Goal: Use online tool/utility: Utilize a website feature to perform a specific function

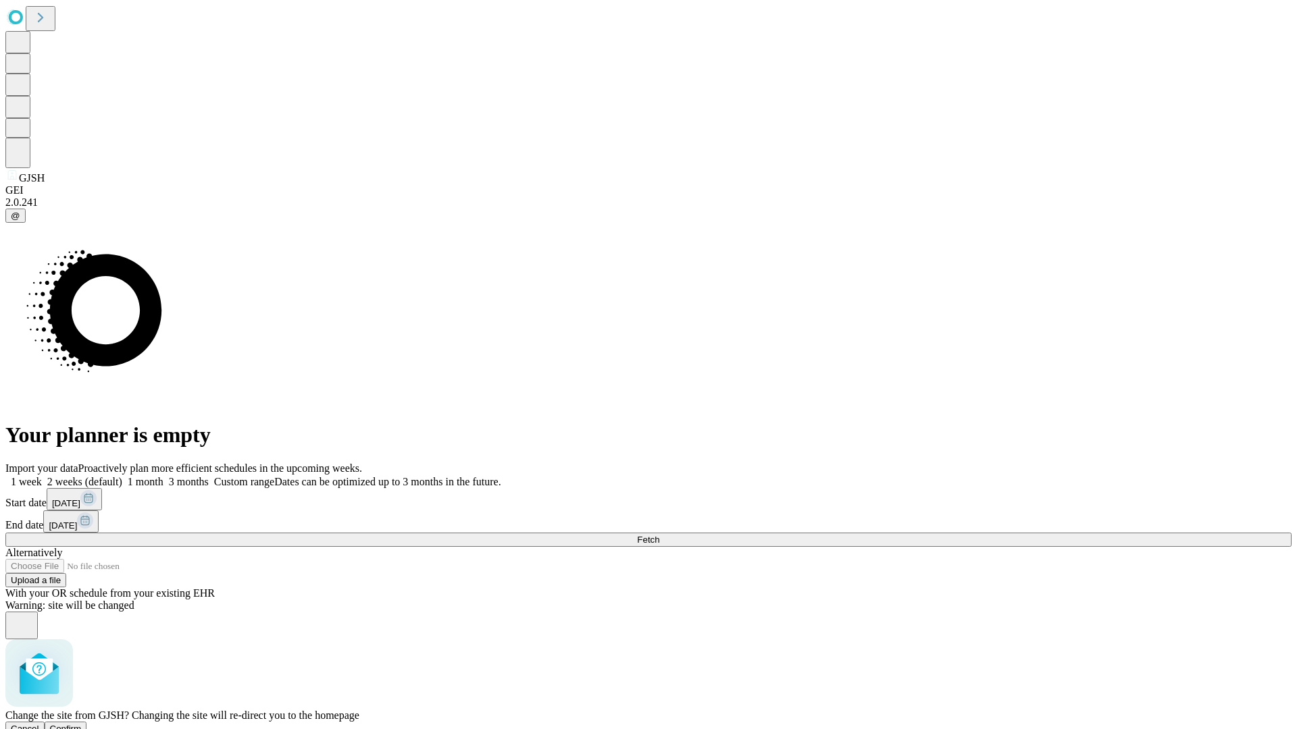
click at [82, 724] on span "Confirm" at bounding box center [66, 729] width 32 height 10
click at [163, 476] on label "1 month" at bounding box center [142, 481] width 41 height 11
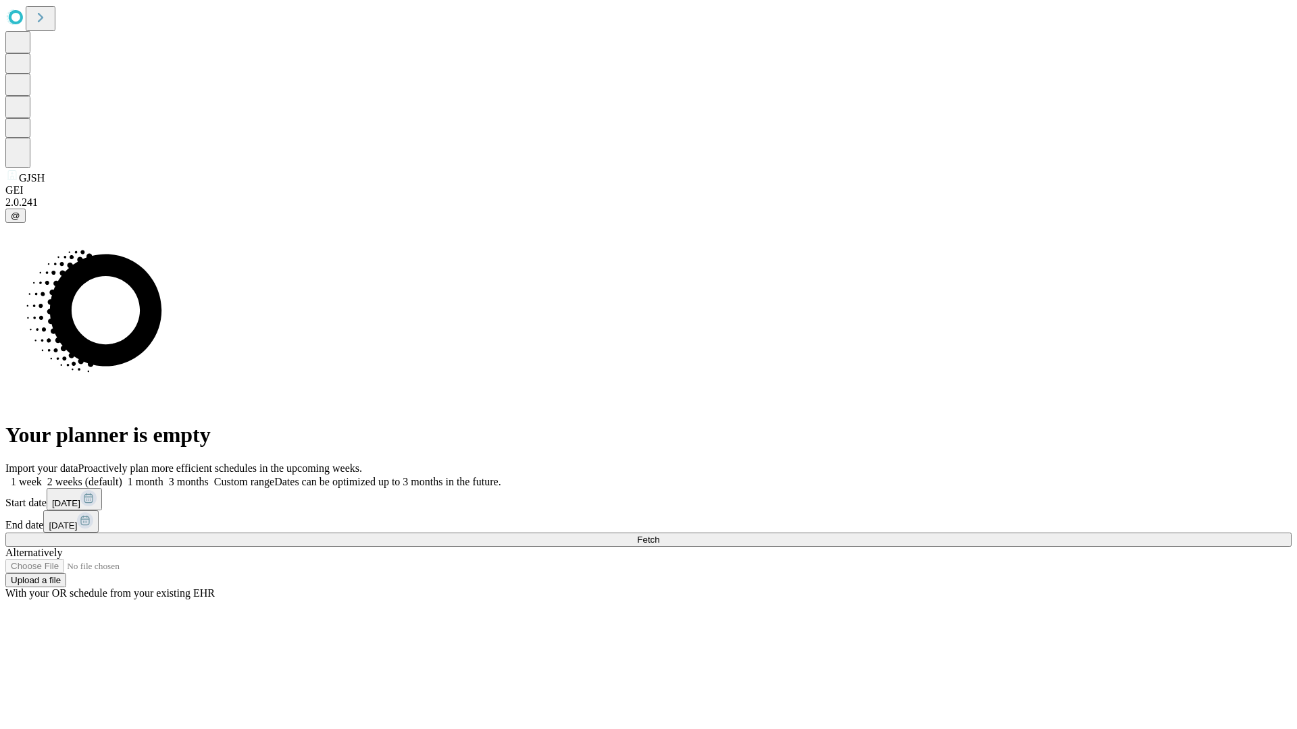
click at [659, 535] on span "Fetch" at bounding box center [648, 540] width 22 height 10
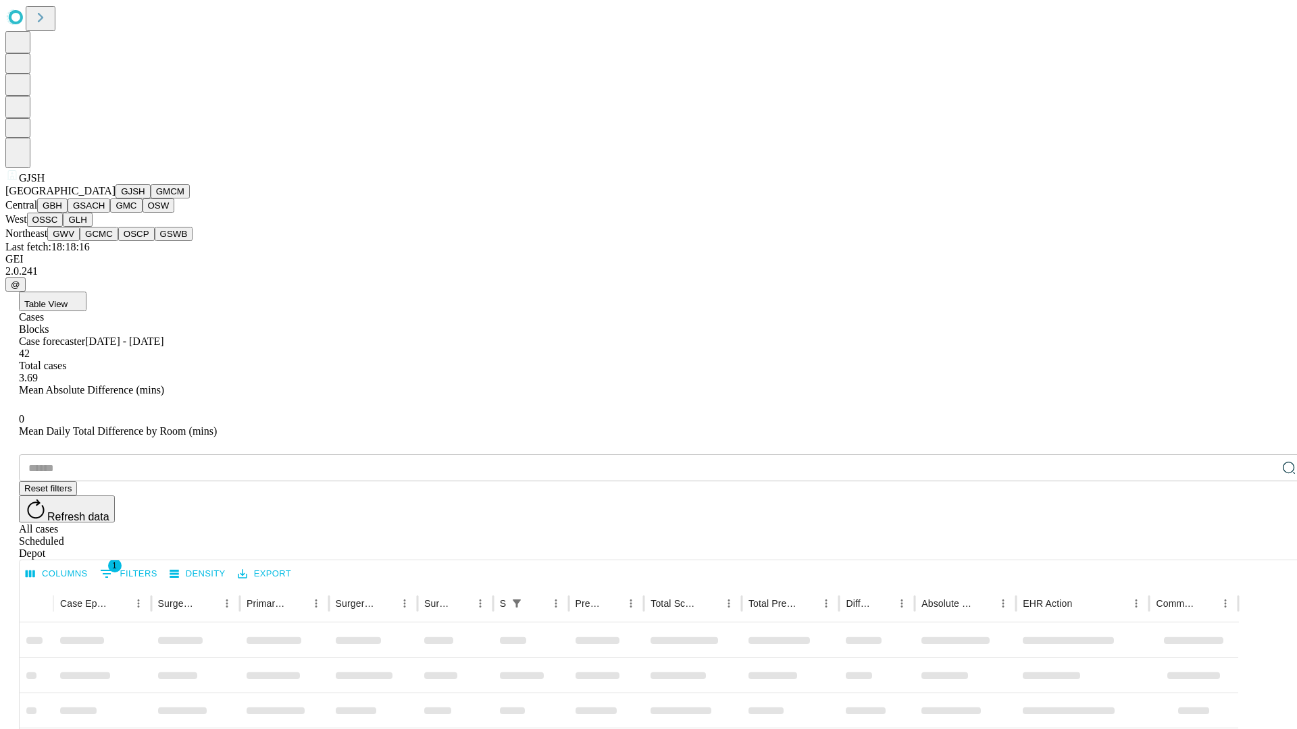
click at [151, 199] on button "GMCM" at bounding box center [170, 191] width 39 height 14
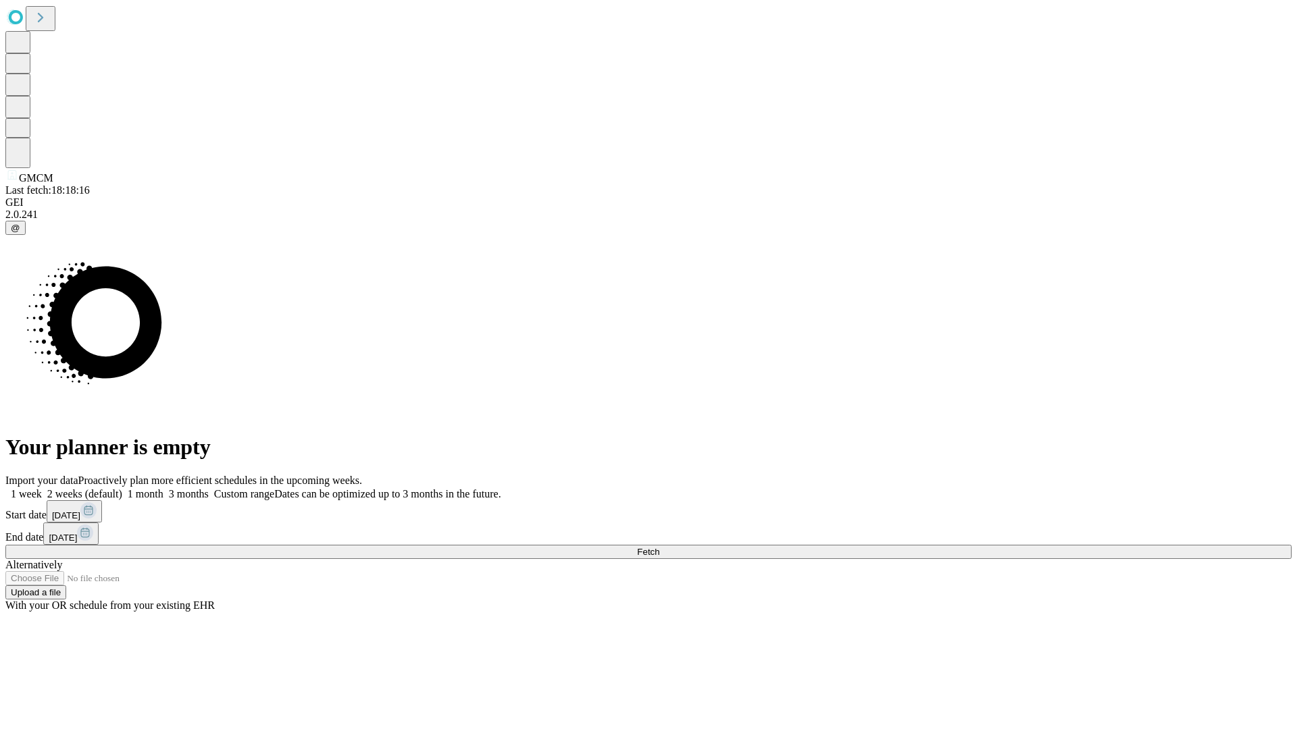
click at [163, 488] on label "1 month" at bounding box center [142, 493] width 41 height 11
click at [659, 547] on span "Fetch" at bounding box center [648, 552] width 22 height 10
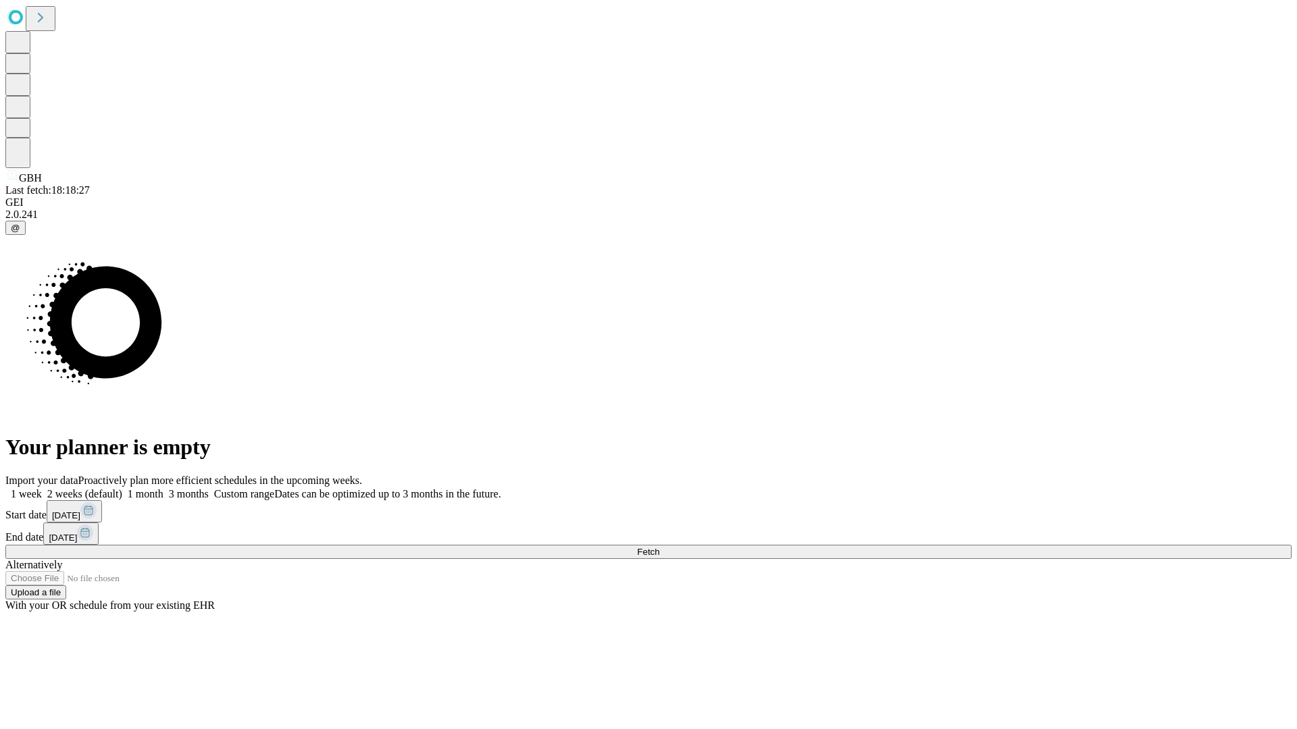
click at [163, 488] on label "1 month" at bounding box center [142, 493] width 41 height 11
click at [659, 547] on span "Fetch" at bounding box center [648, 552] width 22 height 10
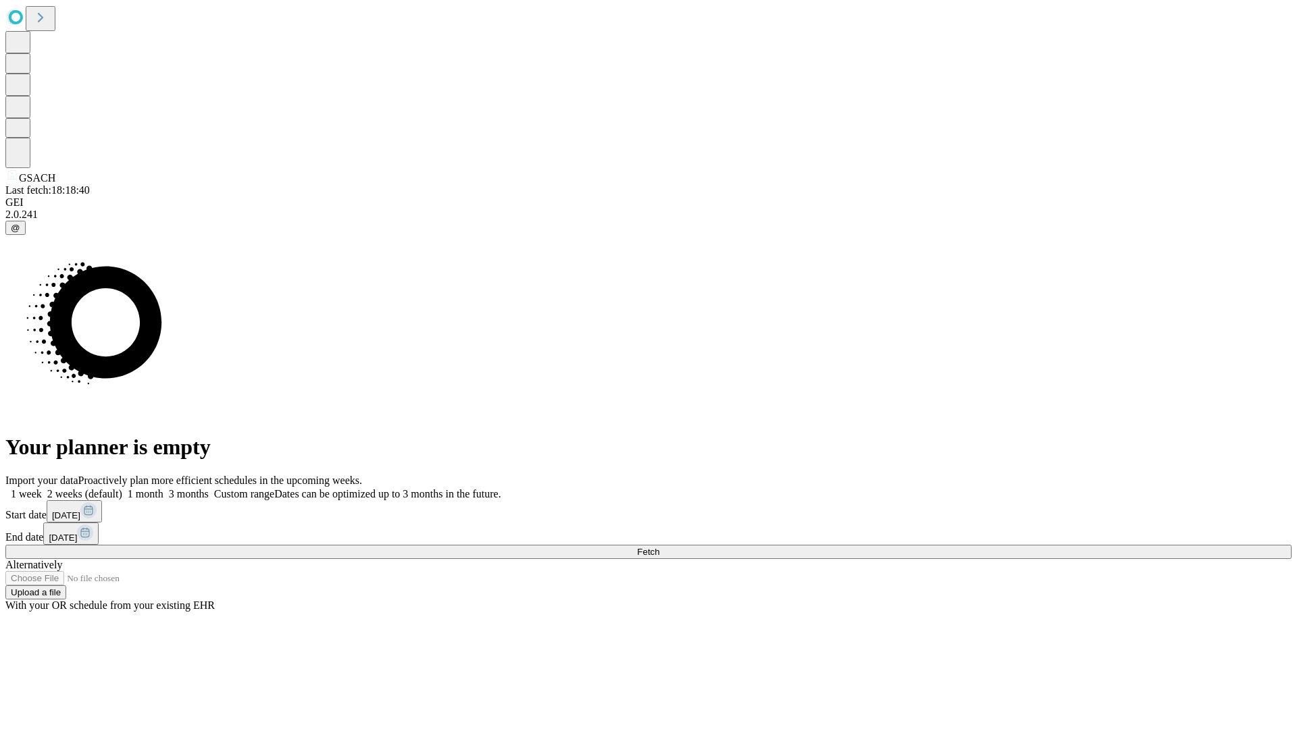
click at [163, 488] on label "1 month" at bounding box center [142, 493] width 41 height 11
click at [659, 547] on span "Fetch" at bounding box center [648, 552] width 22 height 10
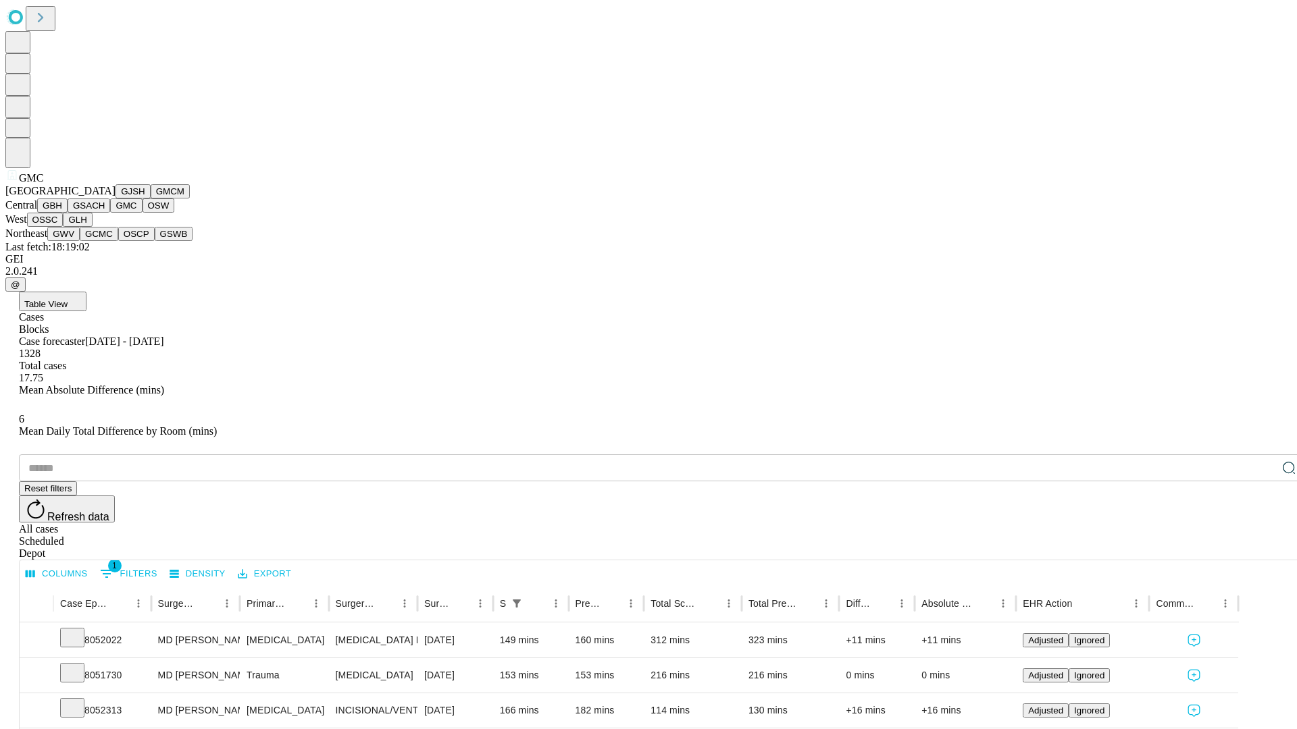
click at [143, 213] on button "OSW" at bounding box center [159, 206] width 32 height 14
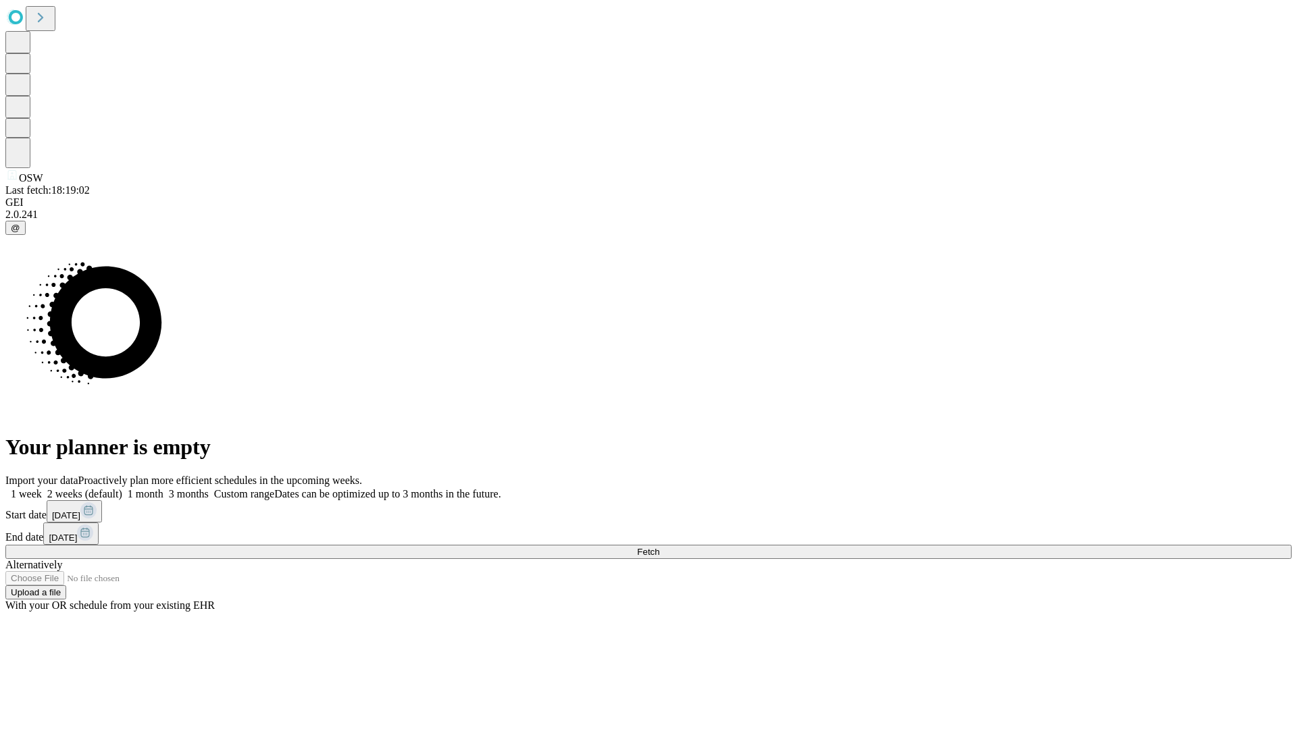
click at [163, 488] on label "1 month" at bounding box center [142, 493] width 41 height 11
click at [659, 547] on span "Fetch" at bounding box center [648, 552] width 22 height 10
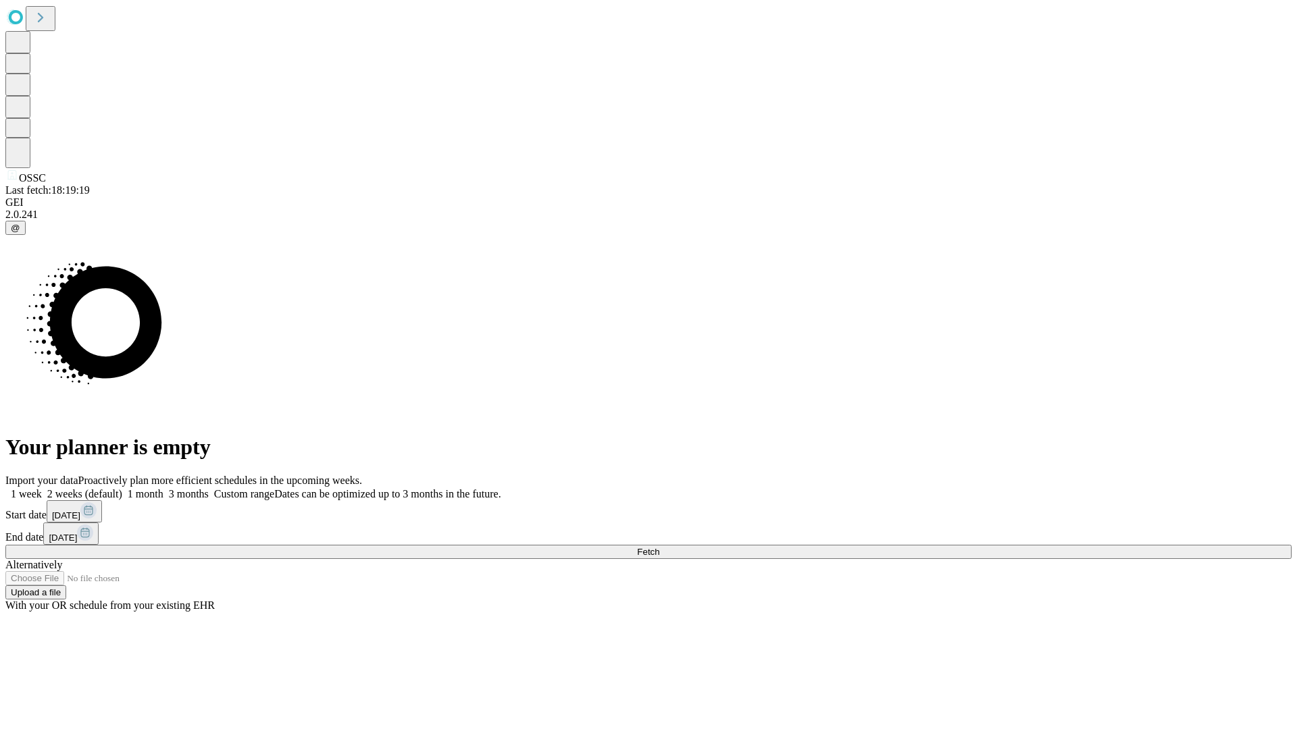
click at [163, 488] on label "1 month" at bounding box center [142, 493] width 41 height 11
click at [659, 547] on span "Fetch" at bounding box center [648, 552] width 22 height 10
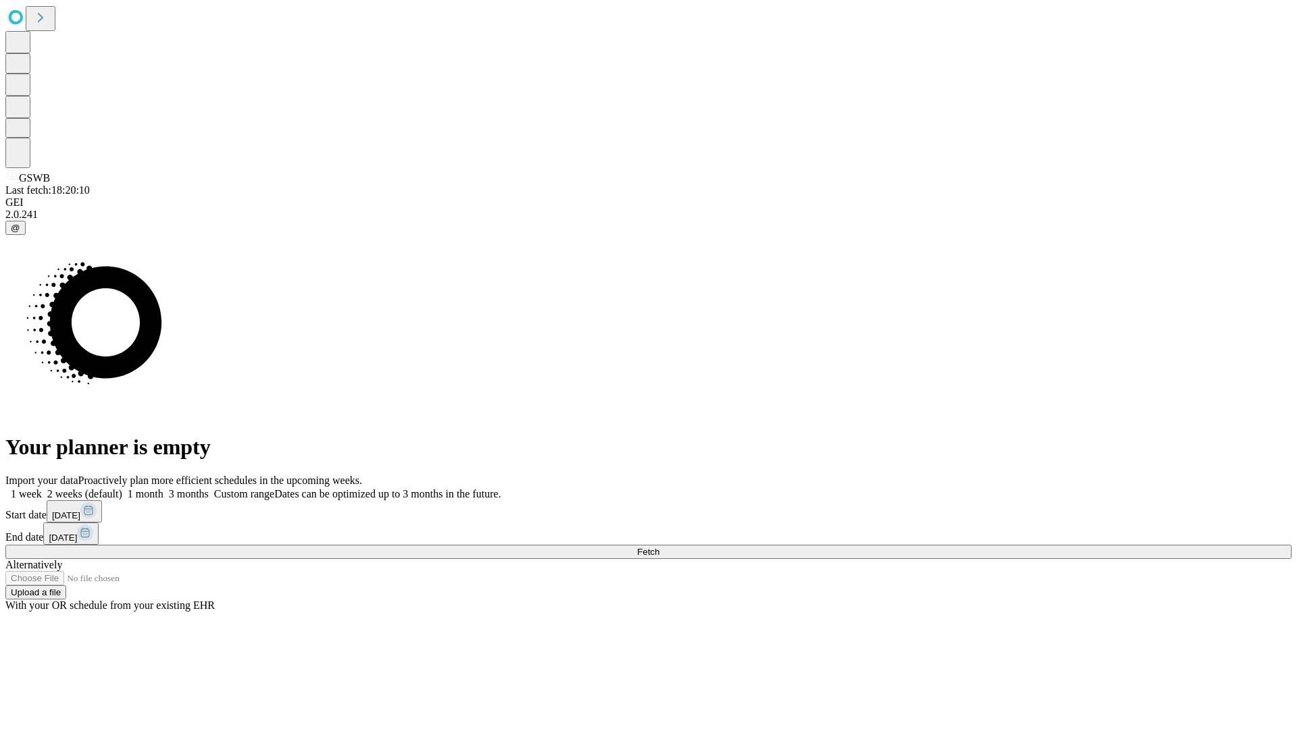
click at [163, 488] on label "1 month" at bounding box center [142, 493] width 41 height 11
click at [659, 547] on span "Fetch" at bounding box center [648, 552] width 22 height 10
